Goal: Information Seeking & Learning: Learn about a topic

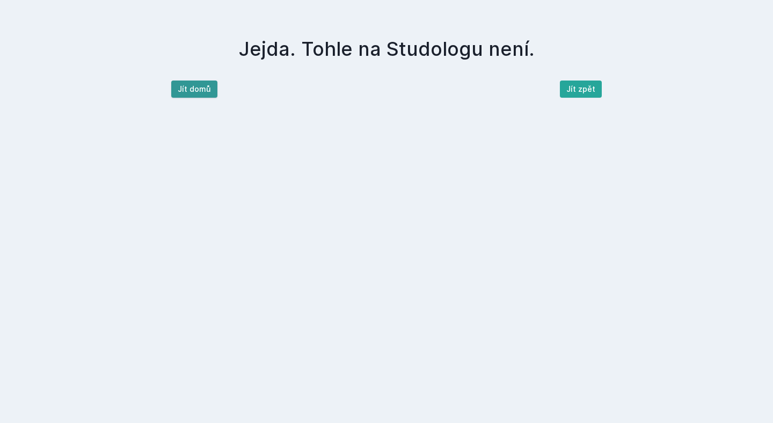
click at [195, 97] on button "Jít domů" at bounding box center [194, 88] width 46 height 17
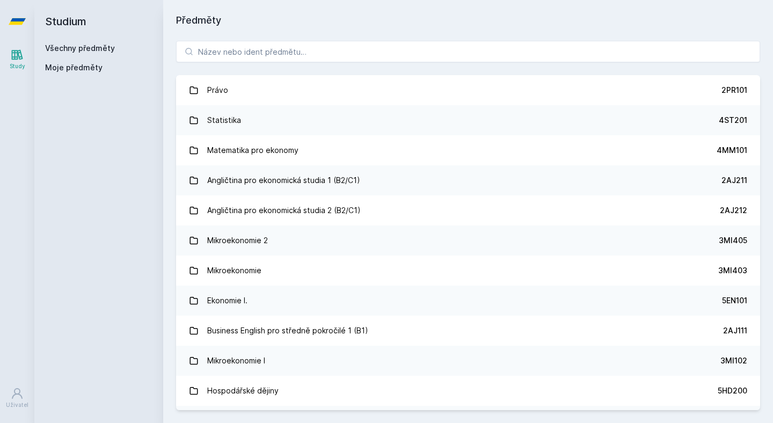
click at [243, 63] on div "Právo 2PR101 Statistika 4ST201 Matematika pro ekonomy 4MM101 Angličtina pro eko…" at bounding box center [467, 225] width 609 height 395
click at [245, 54] on input "search" at bounding box center [468, 51] width 584 height 21
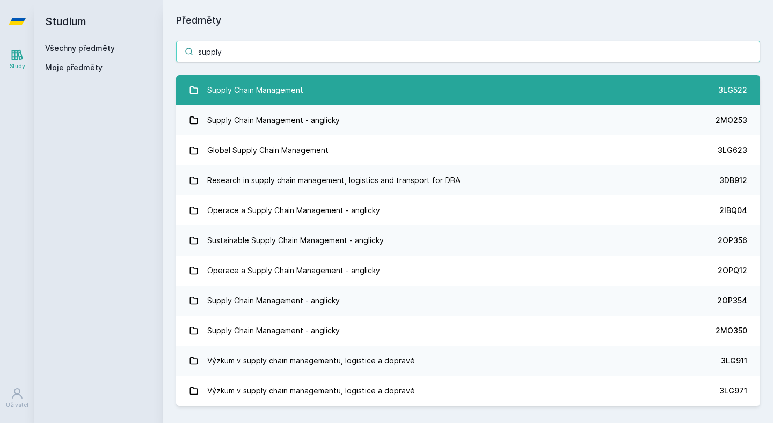
type input "supply"
click at [241, 84] on div "Supply Chain Management" at bounding box center [255, 89] width 96 height 21
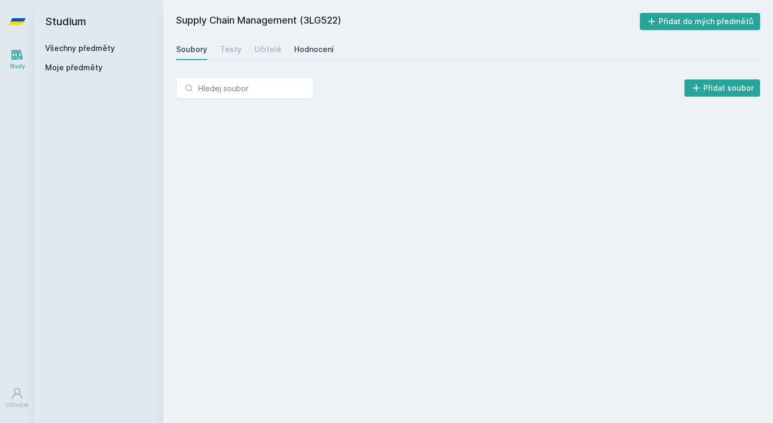
click at [314, 45] on div "Hodnocení" at bounding box center [314, 49] width 40 height 11
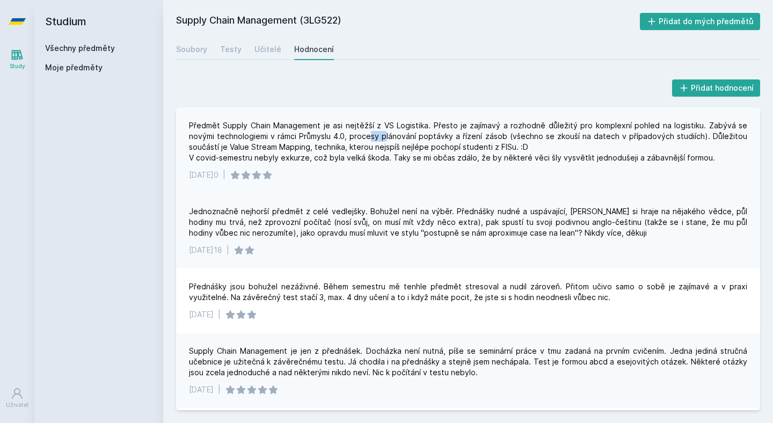
drag, startPoint x: 369, startPoint y: 133, endPoint x: 386, endPoint y: 140, distance: 18.7
click at [386, 140] on div "Předmět Supply Chain Management je asi nejtěžší z VS Logistika. Přesto je zajím…" at bounding box center [468, 141] width 558 height 43
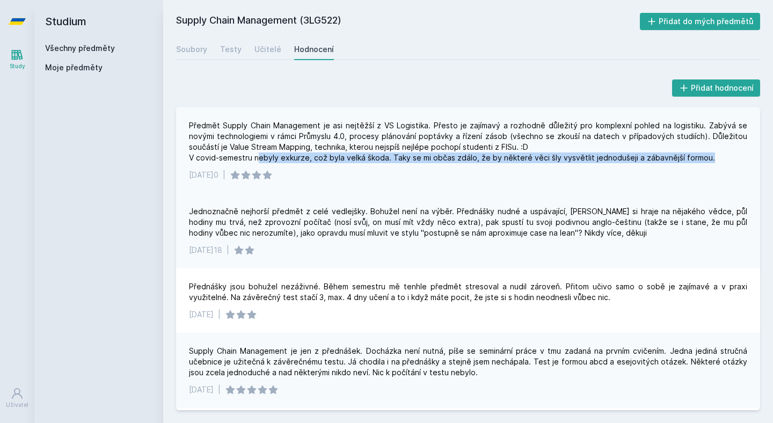
drag, startPoint x: 256, startPoint y: 153, endPoint x: 405, endPoint y: 164, distance: 149.0
click at [405, 164] on div "Předmět Supply Chain Management je asi nejtěžší z VS Logistika. Přesto je zajím…" at bounding box center [468, 150] width 584 height 86
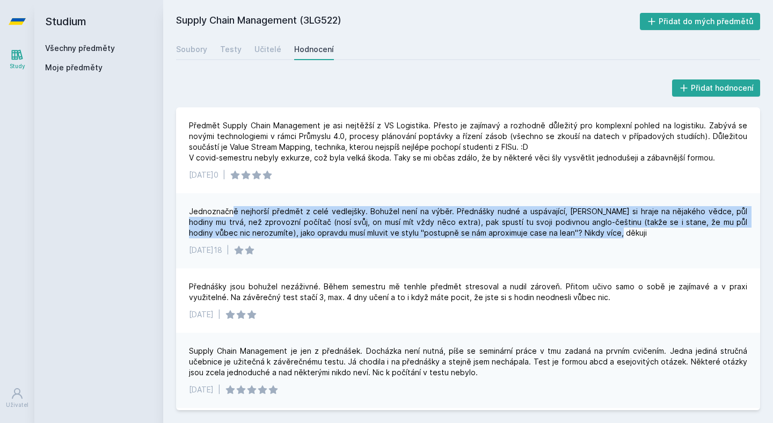
drag, startPoint x: 233, startPoint y: 210, endPoint x: 321, endPoint y: 240, distance: 93.0
click at [321, 240] on div "Jednoznačně nejhorší předmět z celé vedlejšky. Bohužel není na výběr. Přednášky…" at bounding box center [468, 230] width 584 height 75
click at [263, 219] on div "Jednoznačně nejhorší předmět z celé vedlejšky. Bohužel není na výběr. Přednášky…" at bounding box center [468, 222] width 558 height 32
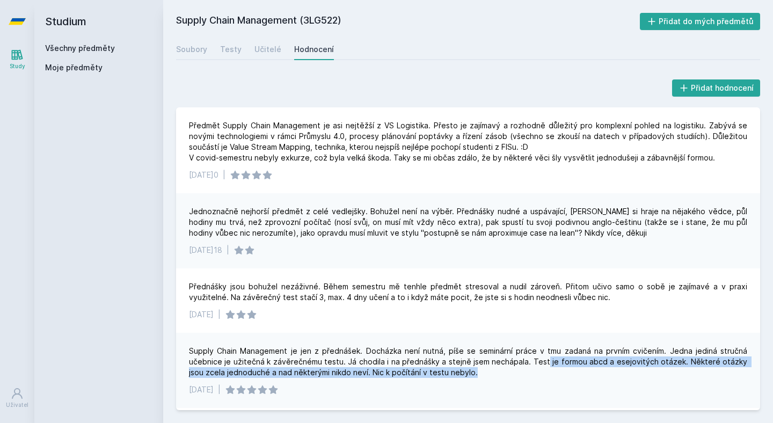
drag, startPoint x: 547, startPoint y: 359, endPoint x: 654, endPoint y: 373, distance: 107.6
click at [654, 373] on div "Supply Chain Management je jen z přednášek. Docházka není nutná, píše se seminá…" at bounding box center [468, 362] width 558 height 32
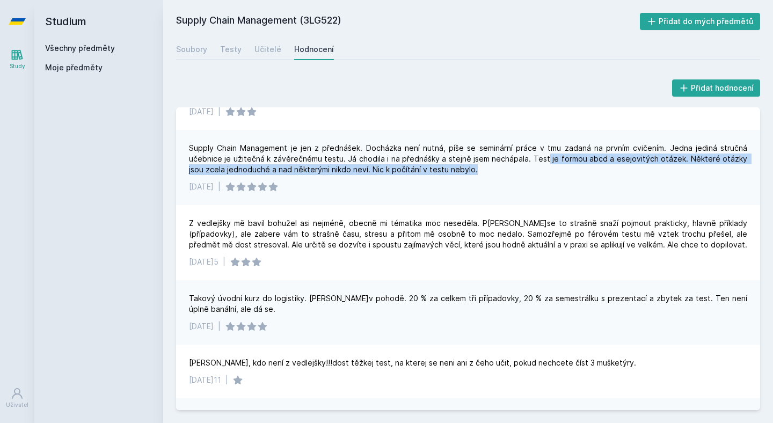
scroll to position [207, 0]
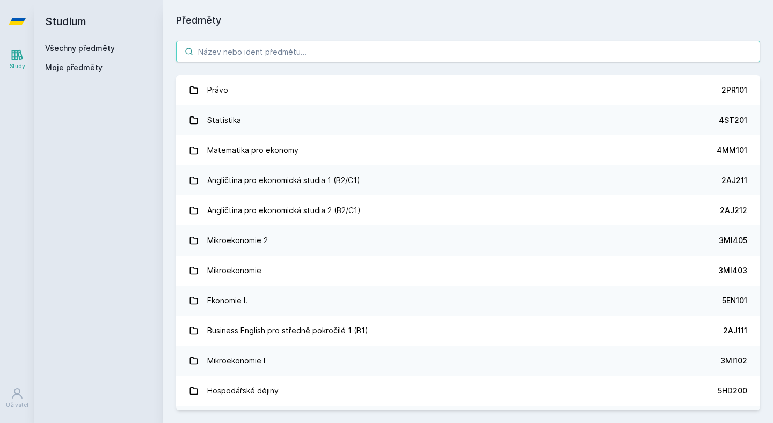
click at [283, 59] on input "search" at bounding box center [468, 51] width 584 height 21
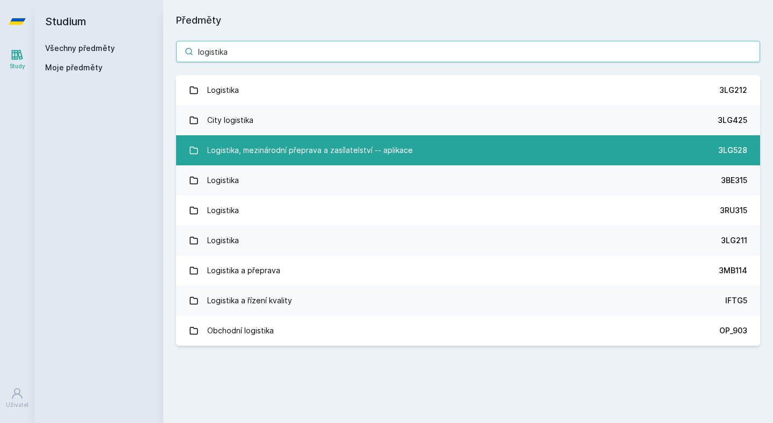
type input "logistika"
click at [347, 143] on div "Logistika, mezinárodní přeprava a zasílatelství -- aplikace" at bounding box center [309, 149] width 205 height 21
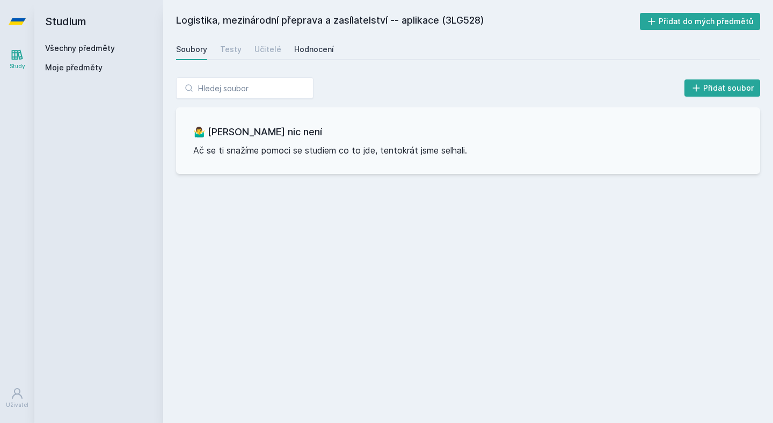
click at [304, 54] on div "Hodnocení" at bounding box center [314, 49] width 40 height 11
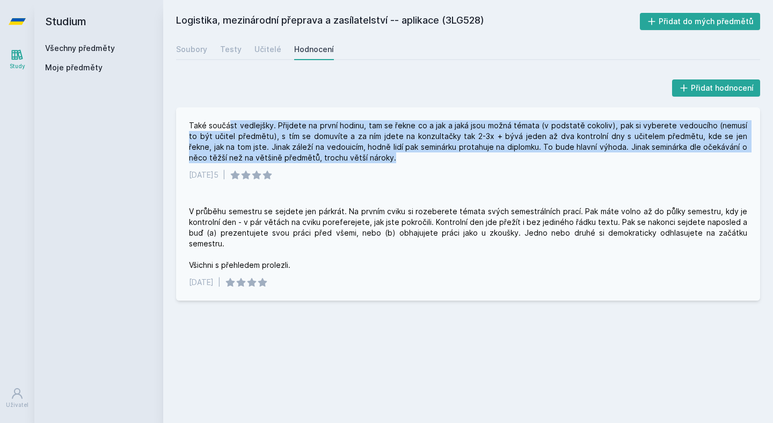
drag, startPoint x: 227, startPoint y: 126, endPoint x: 368, endPoint y: 162, distance: 144.7
click at [368, 162] on div "Také součást vedlejšky. Přijdete na první hodinu, tam se řekne co a jak a jaká …" at bounding box center [468, 141] width 558 height 43
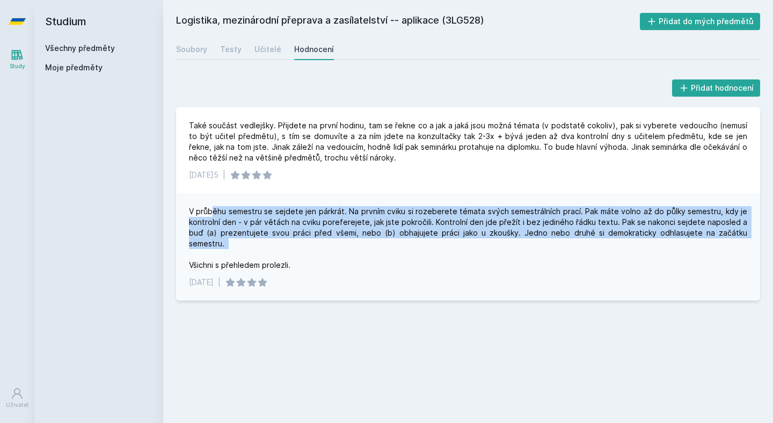
drag, startPoint x: 212, startPoint y: 211, endPoint x: 307, endPoint y: 244, distance: 100.8
click at [307, 244] on div "V průběhu semestru se sejdete jen párkrát. Na prvním cviku si rozeberete témata…" at bounding box center [468, 238] width 558 height 64
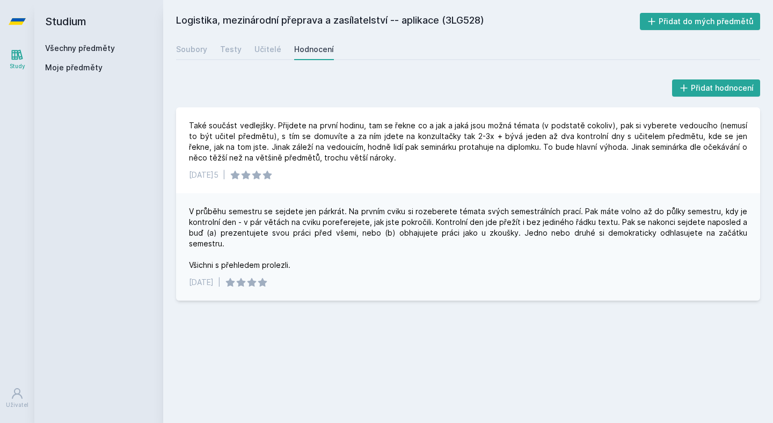
click at [261, 258] on div "V průběhu semestru se sejdete jen párkrát. Na prvním cviku si rozeberete témata…" at bounding box center [468, 238] width 558 height 64
click at [254, 47] on div "Učitelé" at bounding box center [267, 49] width 27 height 11
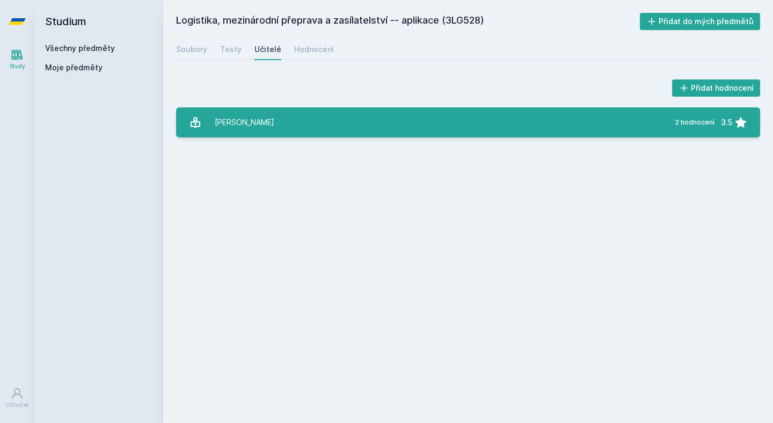
click at [232, 126] on div "[PERSON_NAME]" at bounding box center [245, 122] width 60 height 21
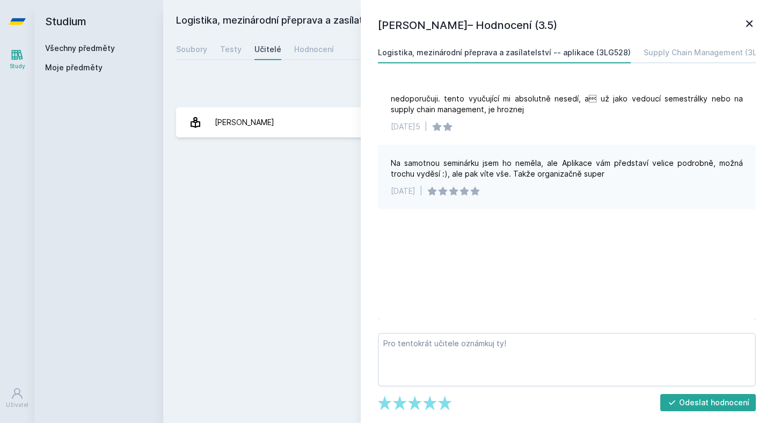
click at [297, 194] on div "Logistika, mezinárodní přeprava a zasílatelství -- aplikace (3LG528) Přidat do …" at bounding box center [468, 211] width 584 height 397
